Goal: Information Seeking & Learning: Understand process/instructions

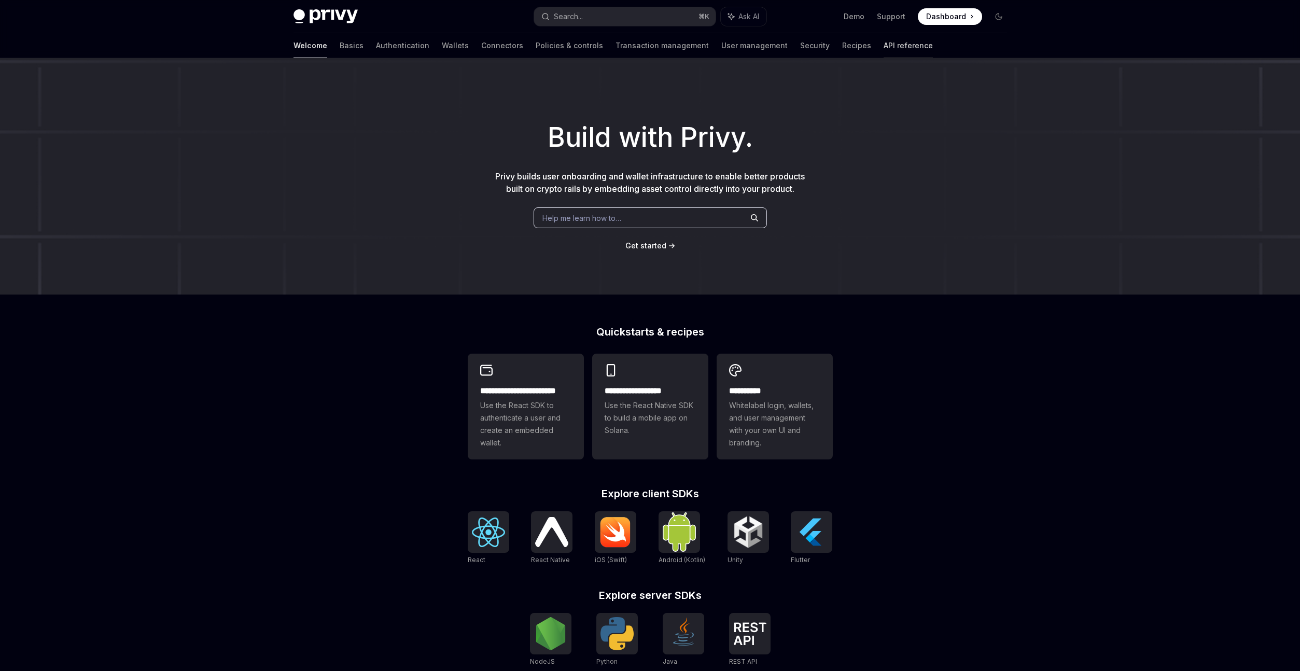
click at [884, 53] on link "API reference" at bounding box center [908, 45] width 49 height 25
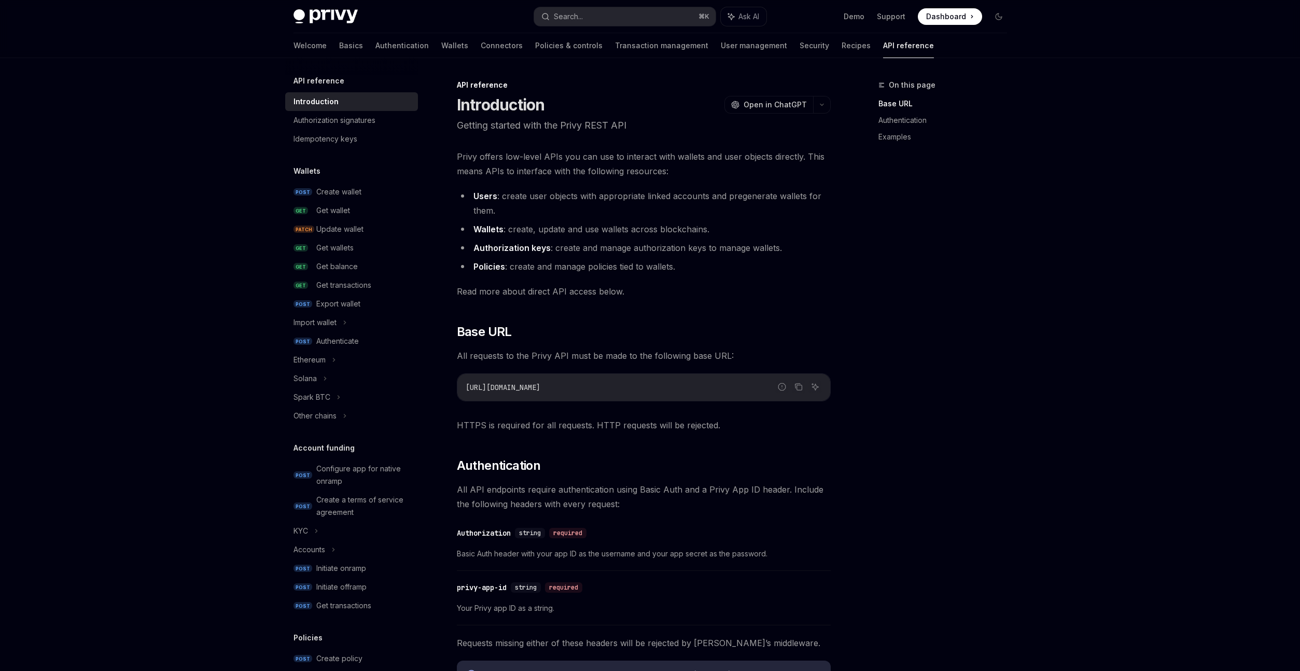
click at [141, 308] on div "Privy Docs home page Search... ⌘ K Ask AI Demo Support Dashboard Dashboard Sear…" at bounding box center [650, 548] width 1300 height 1097
click at [210, 378] on div "Privy Docs home page Search... ⌘ K Ask AI Demo Support Dashboard Dashboard Sear…" at bounding box center [650, 548] width 1300 height 1097
click at [225, 397] on div "Privy Docs home page Search... ⌘ K Ask AI Demo Support Dashboard Dashboard Sear…" at bounding box center [650, 548] width 1300 height 1097
click at [173, 324] on div "Privy Docs home page Search... ⌘ K Ask AI Demo Support Dashboard Dashboard Sear…" at bounding box center [650, 548] width 1300 height 1097
click at [338, 271] on div "Get balance" at bounding box center [336, 266] width 41 height 12
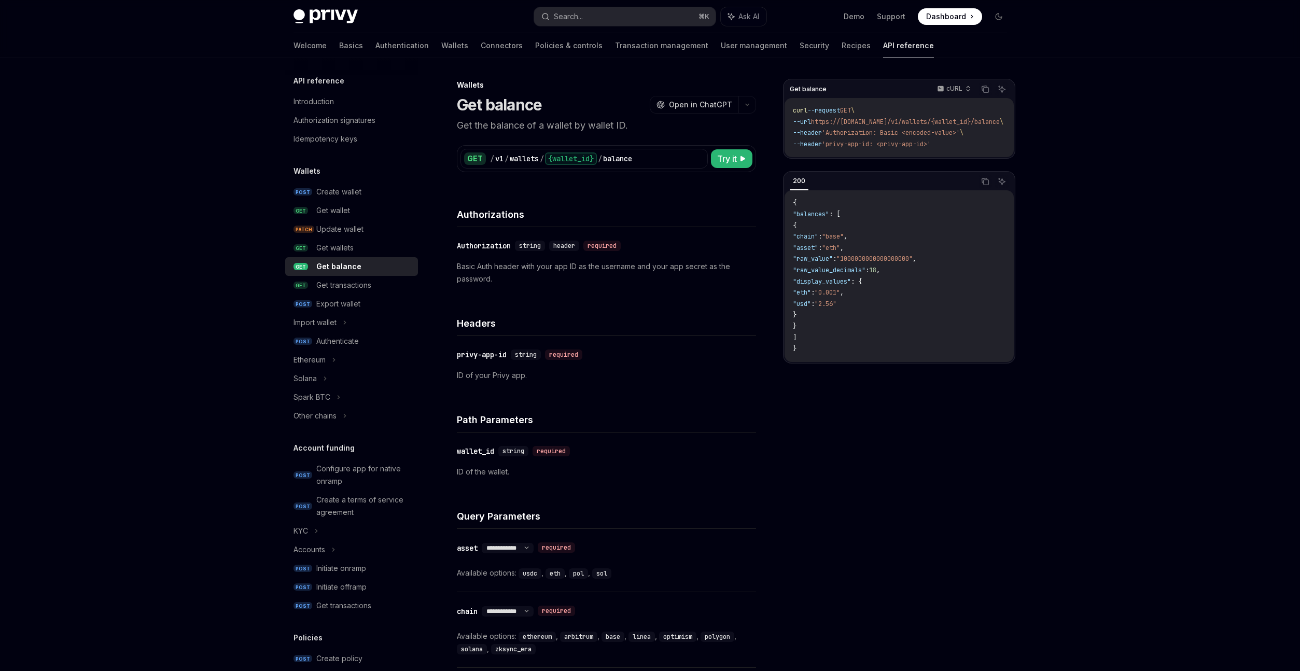
click at [987, 453] on div "Get balance cURL Copy Ask AI curl --request GET \ --url https://[DOMAIN_NAME]/v…" at bounding box center [899, 375] width 232 height 592
type textarea "*"
